Goal: Information Seeking & Learning: Learn about a topic

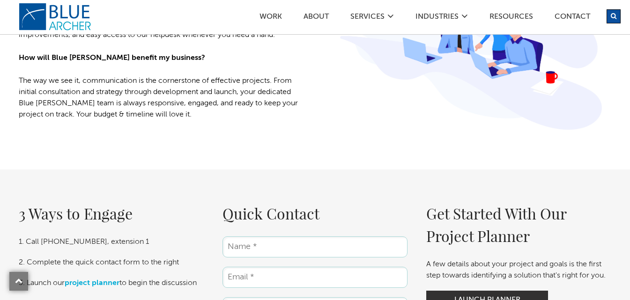
scroll to position [1291, 0]
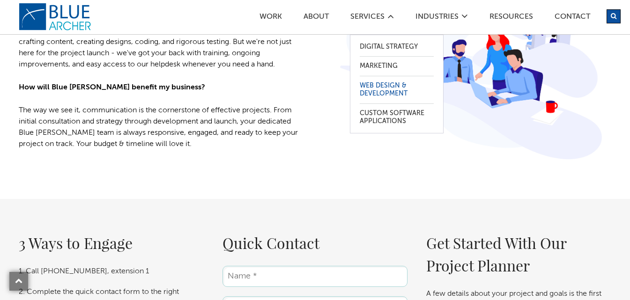
click at [388, 92] on link "Web Design & Development" at bounding box center [397, 89] width 74 height 27
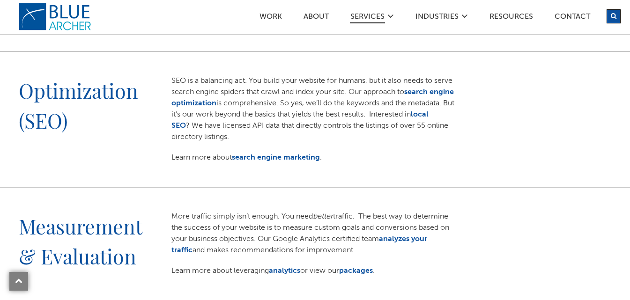
scroll to position [781, 0]
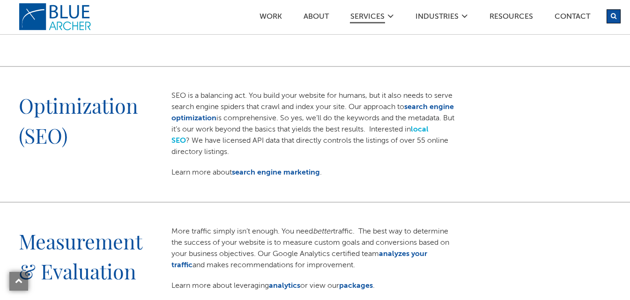
click at [190, 140] on link "local SEO" at bounding box center [299, 135] width 257 height 19
